Goal: Transaction & Acquisition: Obtain resource

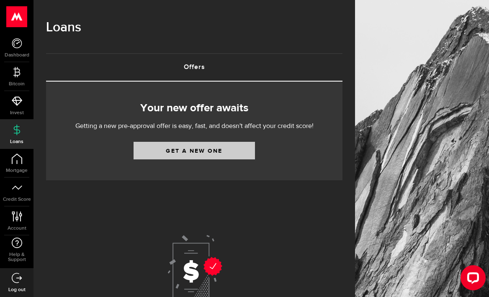
click at [199, 149] on link "Get a new one" at bounding box center [194, 151] width 121 height 18
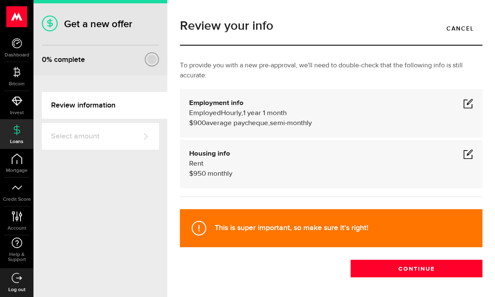
click at [465, 102] on span at bounding box center [468, 103] width 10 height 10
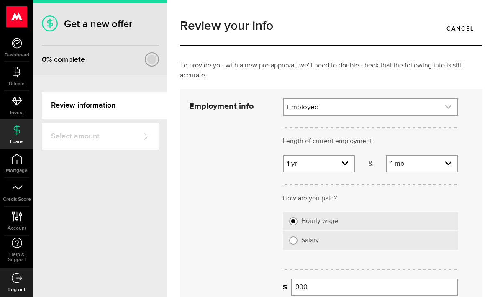
click at [445, 110] on icon "expand select" at bounding box center [448, 106] width 7 height 7
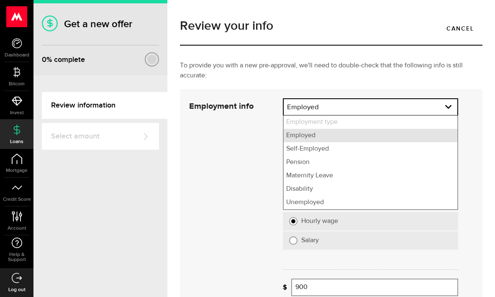
click at [433, 133] on li "Employed" at bounding box center [371, 135] width 174 height 13
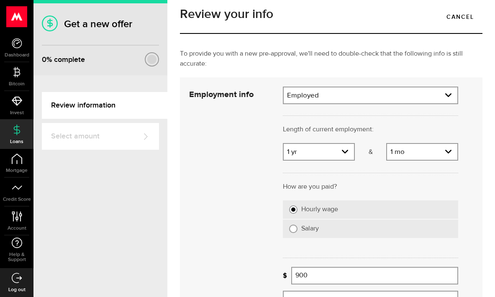
scroll to position [13, 0]
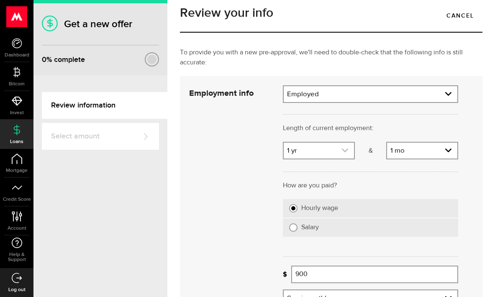
click at [342, 151] on use "expand select" at bounding box center [345, 151] width 6 height 4
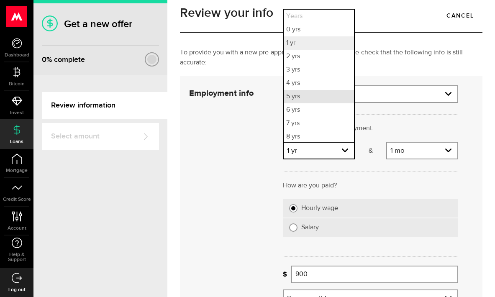
scroll to position [2, 0]
click at [305, 81] on li "4 yrs" at bounding box center [319, 81] width 70 height 13
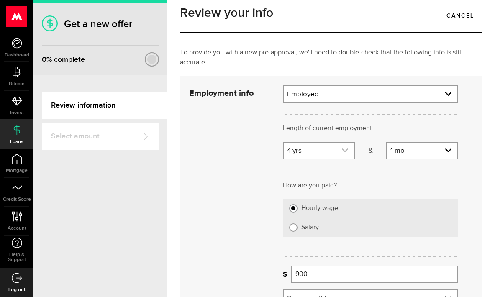
click at [342, 151] on icon "expand select" at bounding box center [345, 150] width 7 height 7
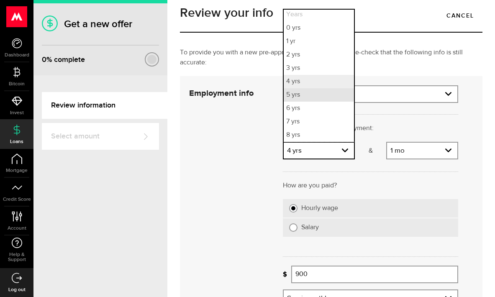
click at [301, 97] on li "5 yrs" at bounding box center [319, 94] width 70 height 13
select select "5"
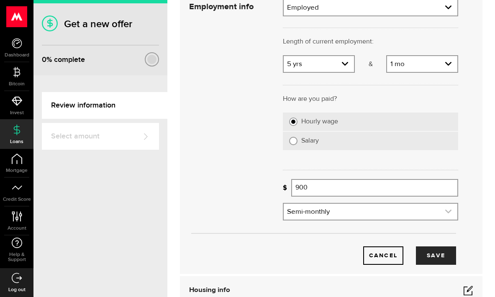
scroll to position [88, 0]
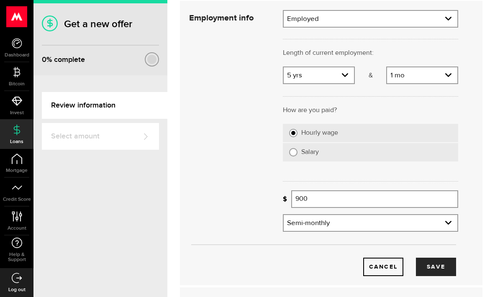
click at [294, 149] on input "Salary" at bounding box center [293, 152] width 8 height 8
radio input "true"
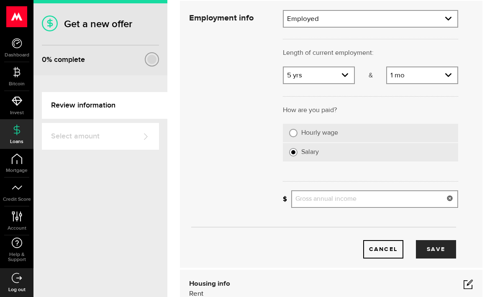
click at [306, 201] on input "Gross annual income" at bounding box center [374, 199] width 167 height 18
click at [304, 199] on input "110 00" at bounding box center [374, 199] width 167 height 18
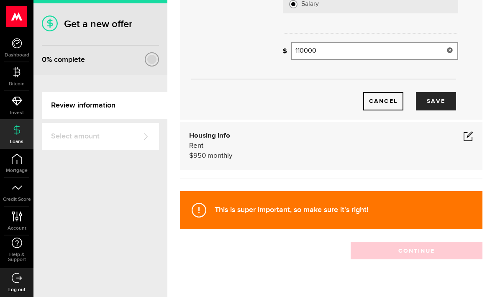
scroll to position [218, 0]
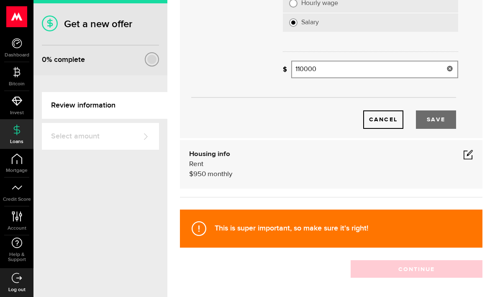
type input "110,000"
click at [431, 117] on button "Save" at bounding box center [436, 119] width 40 height 18
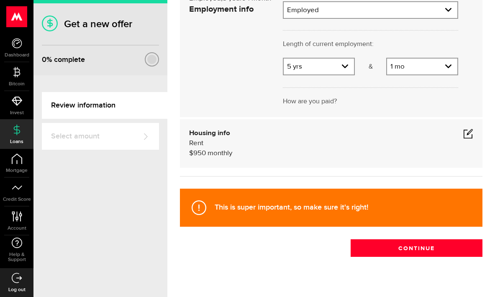
scroll to position [34, 0]
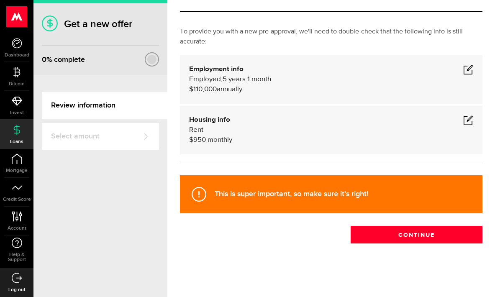
click at [463, 118] on span at bounding box center [468, 120] width 10 height 10
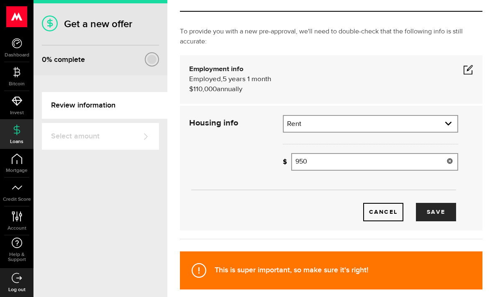
click at [349, 168] on input "950" at bounding box center [374, 162] width 167 height 18
type input "9"
click at [435, 213] on button "Save" at bounding box center [436, 212] width 40 height 18
type input "1,650"
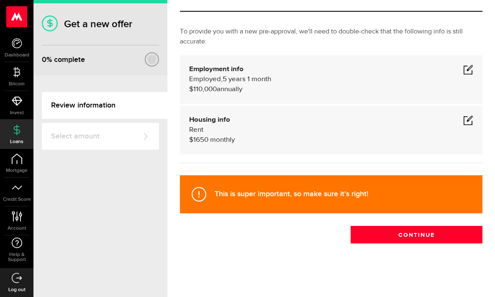
scroll to position [0, 0]
click at [283, 199] on div "This is super important, so make sure it's right!" at bounding box center [331, 194] width 303 height 38
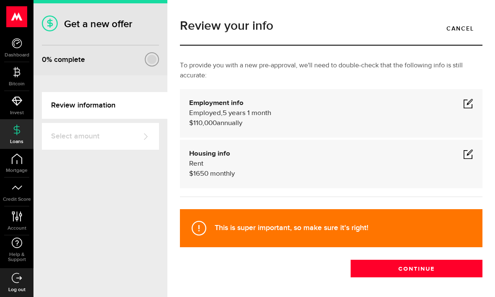
click at [463, 104] on span at bounding box center [468, 103] width 10 height 10
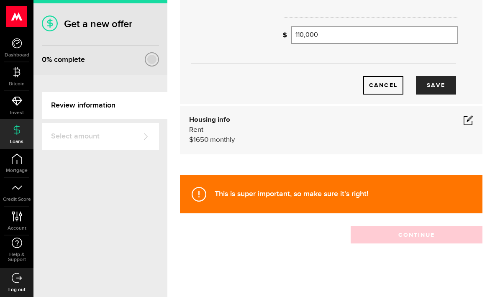
click at [303, 249] on div "Review your info Cancel To provide you with a new pre-approval, we'll need to d…" at bounding box center [331, 22] width 315 height 526
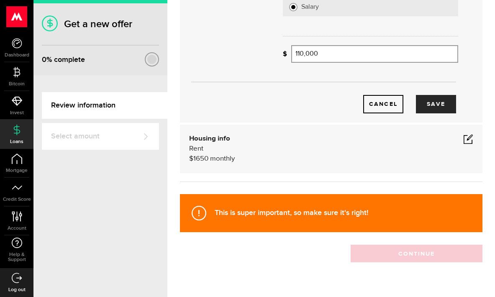
scroll to position [211, 0]
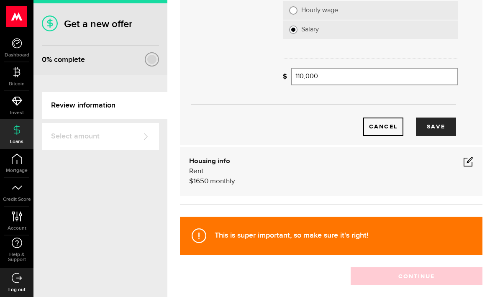
click at [314, 234] on strong "This is super important, so make sure it's right!" at bounding box center [292, 235] width 154 height 9
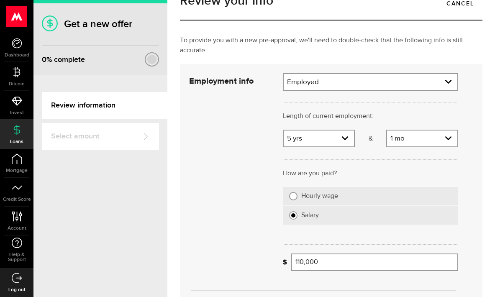
scroll to position [26, 0]
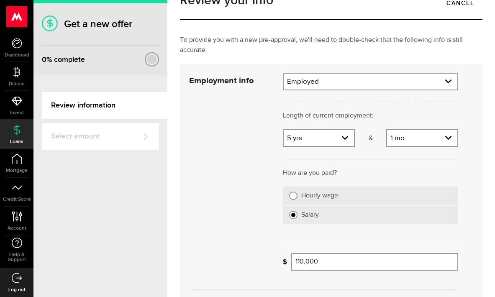
click at [291, 215] on input "Salary" at bounding box center [293, 215] width 8 height 8
click at [243, 229] on div "Cancel Save" at bounding box center [324, 197] width 294 height 249
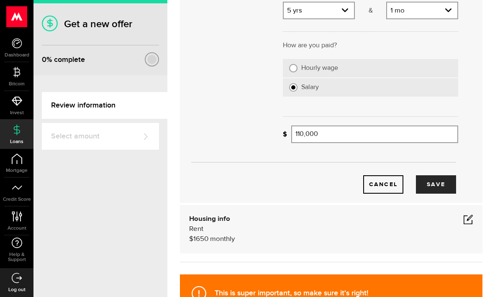
scroll to position [155, 0]
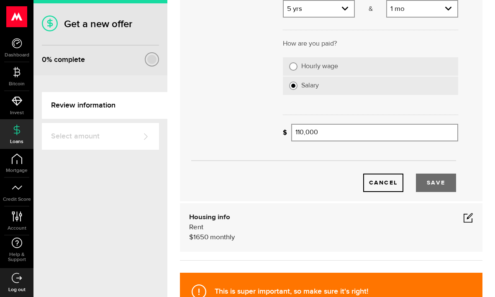
click at [430, 181] on button "Save" at bounding box center [436, 183] width 40 height 18
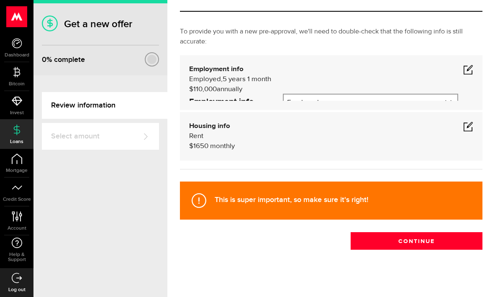
scroll to position [34, 0]
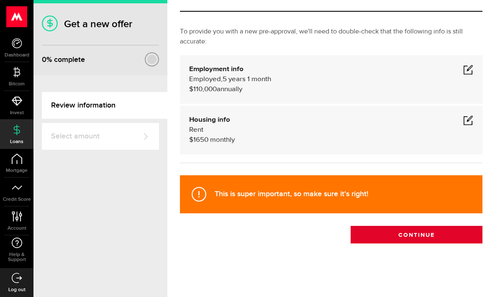
click at [425, 238] on button "Continue" at bounding box center [417, 235] width 132 height 18
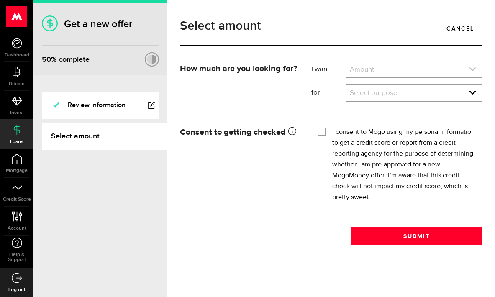
click at [450, 72] on link "expand select" at bounding box center [414, 70] width 135 height 16
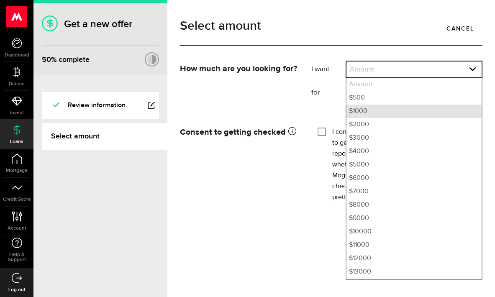
click at [377, 108] on li "$1000" at bounding box center [414, 111] width 135 height 13
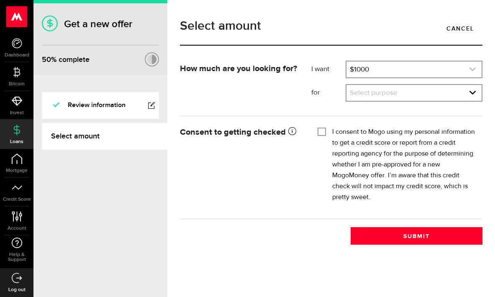
click at [386, 74] on link "expand select" at bounding box center [414, 70] width 135 height 16
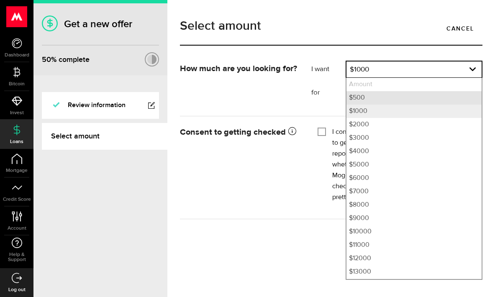
click at [362, 99] on li "$500" at bounding box center [414, 97] width 135 height 13
select select "500"
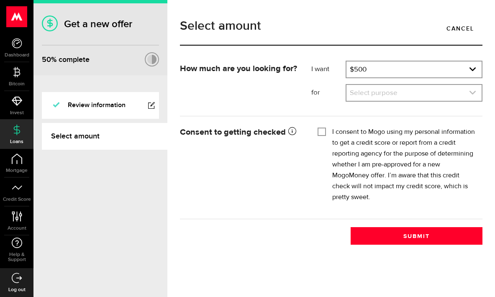
click at [372, 91] on link "expand select" at bounding box center [414, 93] width 135 height 16
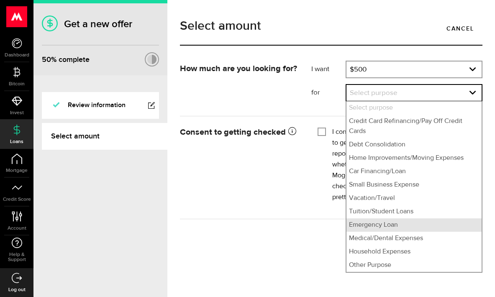
click at [380, 230] on li "Emergency Loan" at bounding box center [414, 224] width 135 height 13
select select "Emergency Loan"
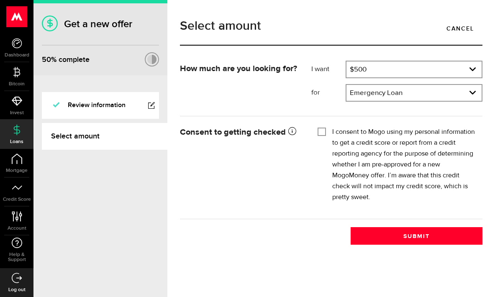
click at [319, 134] on input "I consent to Mogo using my personal information to get a credit score or report…" at bounding box center [322, 131] width 8 height 8
checkbox input "true"
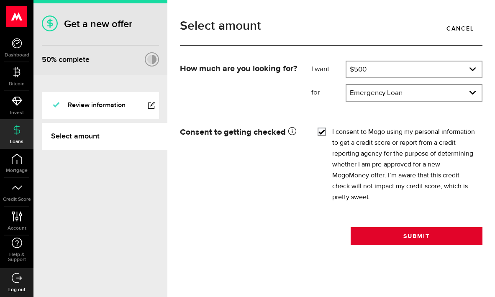
click at [390, 241] on button "Submit" at bounding box center [417, 236] width 132 height 18
